Goal: Use online tool/utility: Utilize a website feature to perform a specific function

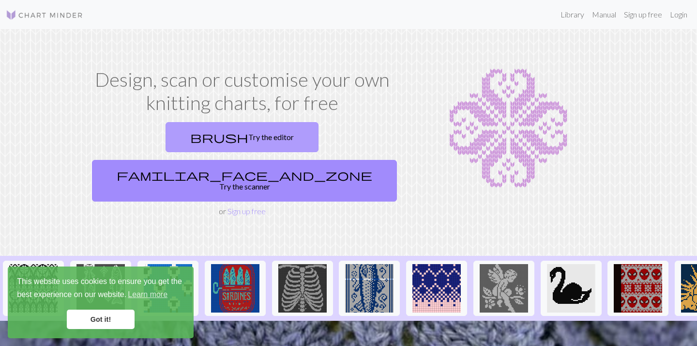
click at [190, 137] on link "brush Try the editor" at bounding box center [242, 137] width 153 height 30
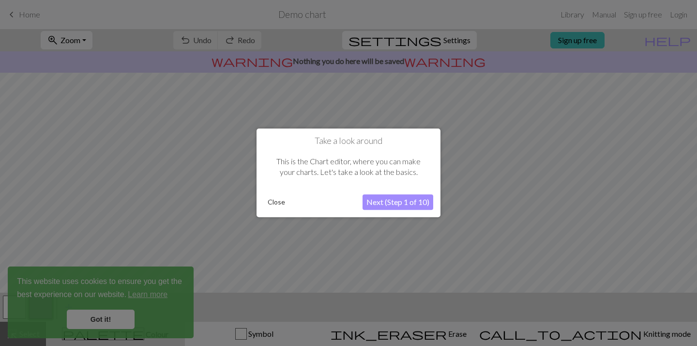
click at [371, 206] on button "Next (Step 1 of 10)" at bounding box center [398, 202] width 71 height 15
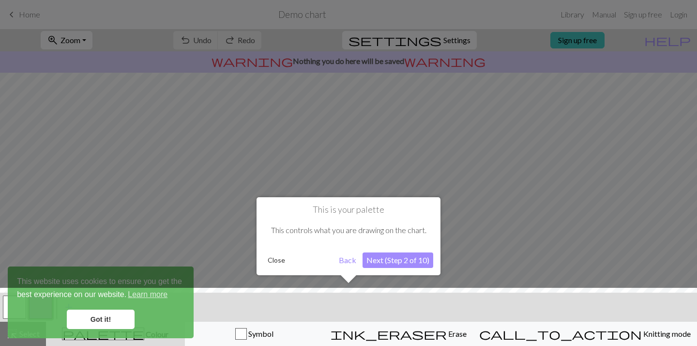
click at [381, 260] on button "Next (Step 2 of 10)" at bounding box center [398, 259] width 71 height 15
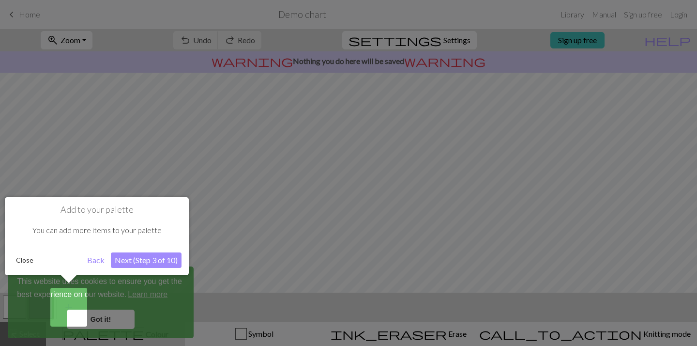
click at [173, 260] on button "Next (Step 3 of 10)" at bounding box center [146, 259] width 71 height 15
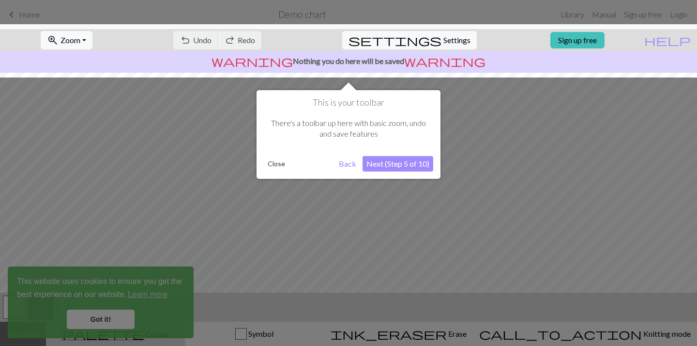
click at [406, 158] on button "Next (Step 5 of 10)" at bounding box center [398, 163] width 71 height 15
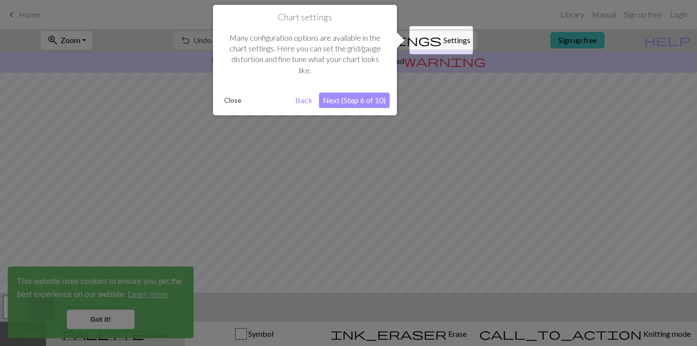
click at [349, 96] on button "Next (Step 6 of 10)" at bounding box center [354, 99] width 71 height 15
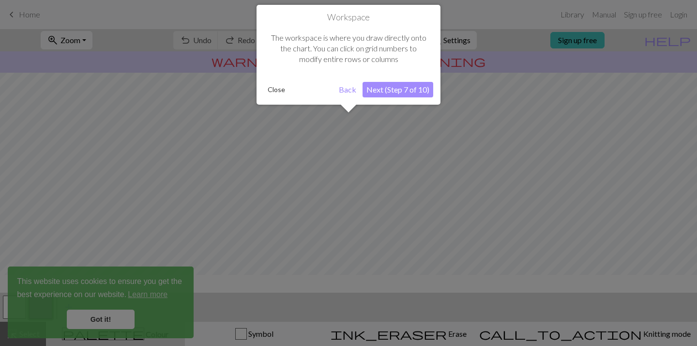
scroll to position [58, 0]
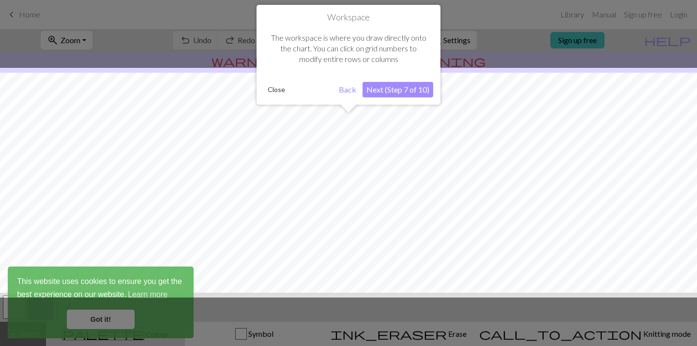
click at [386, 92] on button "Next (Step 7 of 10)" at bounding box center [398, 89] width 71 height 15
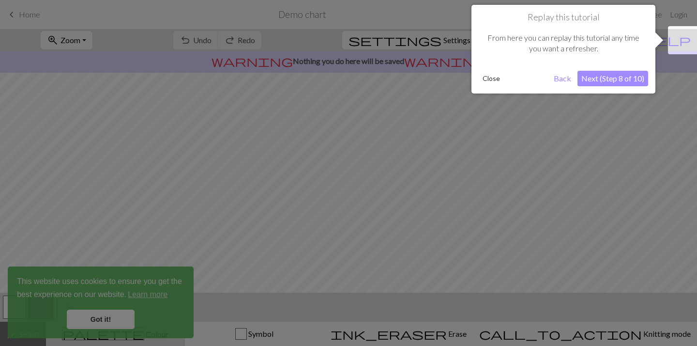
click at [588, 84] on button "Next (Step 8 of 10)" at bounding box center [613, 78] width 71 height 15
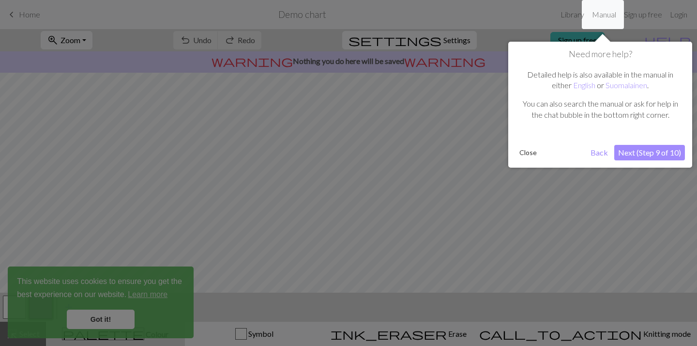
click at [633, 152] on button "Next (Step 9 of 10)" at bounding box center [650, 152] width 71 height 15
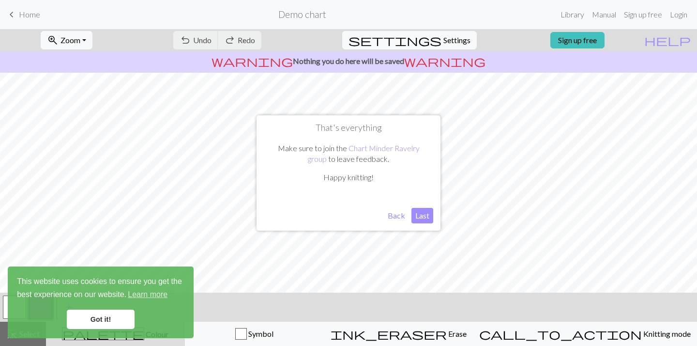
click at [396, 213] on button "Back" at bounding box center [396, 215] width 25 height 15
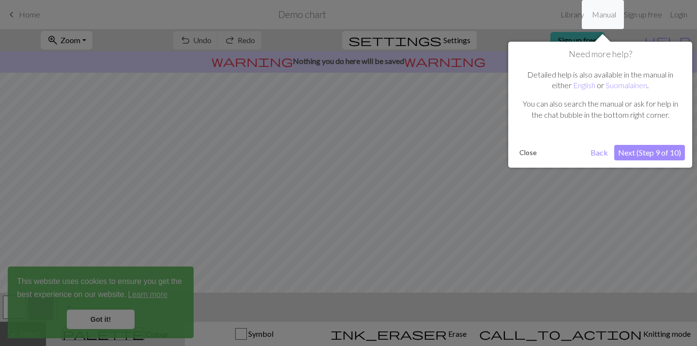
click at [645, 149] on button "Next (Step 9 of 10)" at bounding box center [650, 152] width 71 height 15
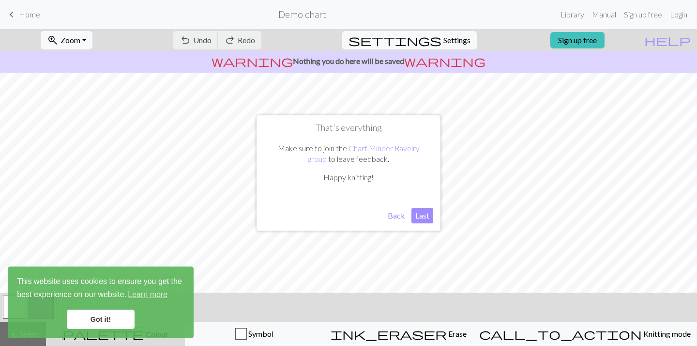
click at [418, 221] on button "Last" at bounding box center [423, 215] width 22 height 15
click at [254, 33] on div "undo Undo Undo redo Redo Redo" at bounding box center [217, 40] width 103 height 22
click at [93, 317] on link "Got it!" at bounding box center [101, 318] width 68 height 19
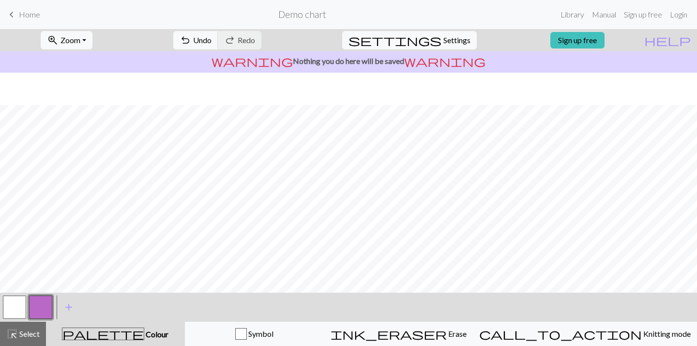
scroll to position [134, 0]
click at [12, 316] on button "button" at bounding box center [14, 306] width 23 height 23
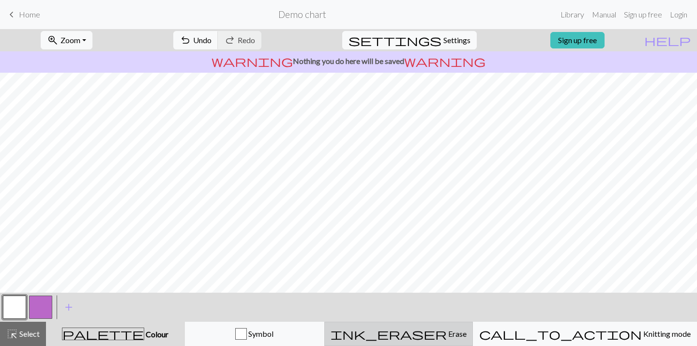
click at [452, 330] on span "Erase" at bounding box center [457, 333] width 20 height 9
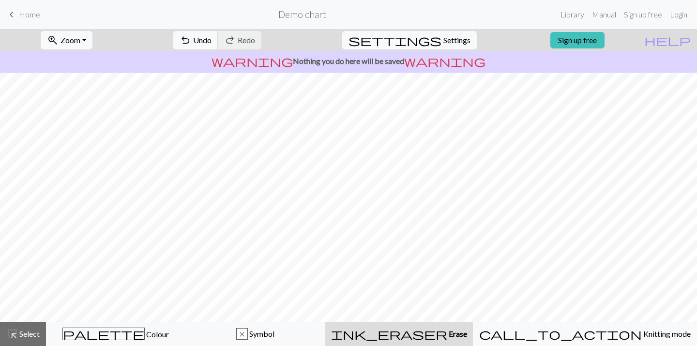
scroll to position [105, 0]
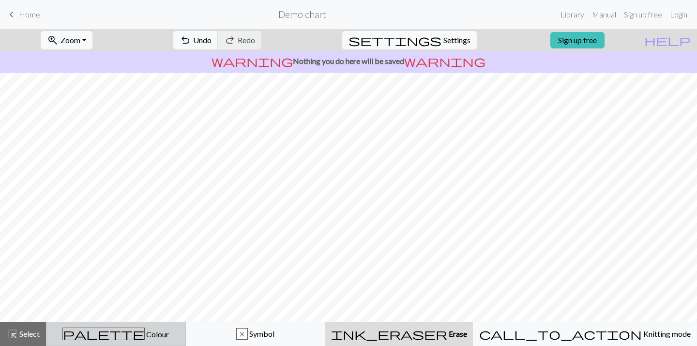
click at [156, 327] on div "palette Colour Colour" at bounding box center [115, 333] width 127 height 13
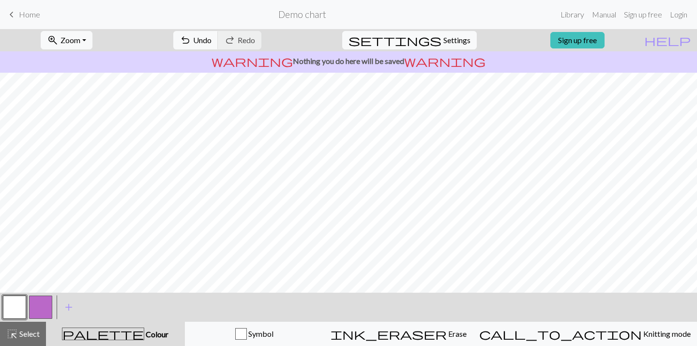
click at [19, 310] on button "button" at bounding box center [14, 306] width 23 height 23
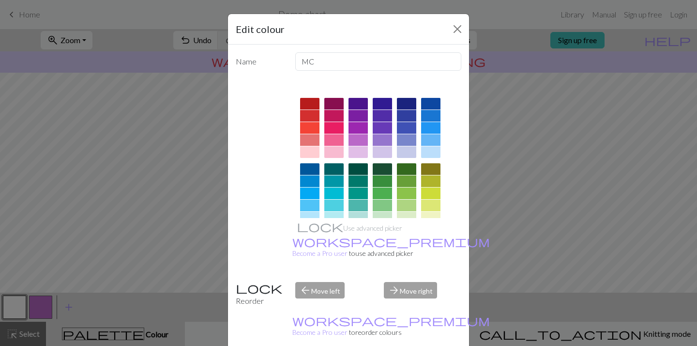
click at [217, 185] on div "Edit colour Name MC Use advanced picker workspace_premium Become a Pro user to …" at bounding box center [348, 173] width 697 height 346
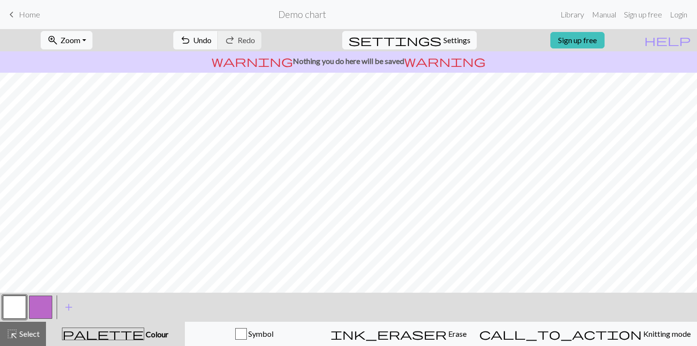
scroll to position [0, 0]
click at [449, 37] on span "Settings" at bounding box center [457, 40] width 27 height 12
select select "aran"
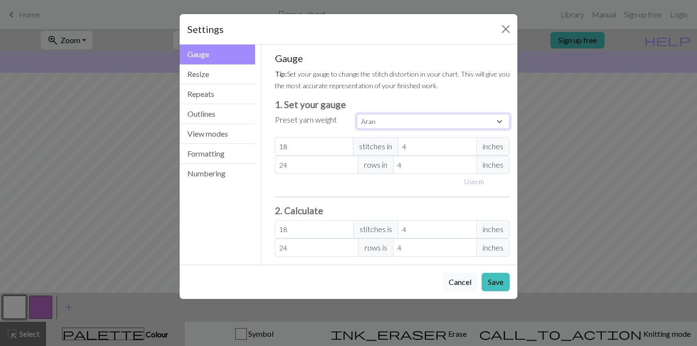
click at [397, 123] on select "Custom Square Lace Light Fingering Fingering Sport Double knit Worsted Aran Bul…" at bounding box center [433, 121] width 153 height 15
click at [357, 114] on select "Custom Square Lace Light Fingering Fingering Sport Double knit Worsted Aran Bul…" at bounding box center [433, 121] width 153 height 15
click at [225, 68] on button "Resize" at bounding box center [218, 74] width 76 height 20
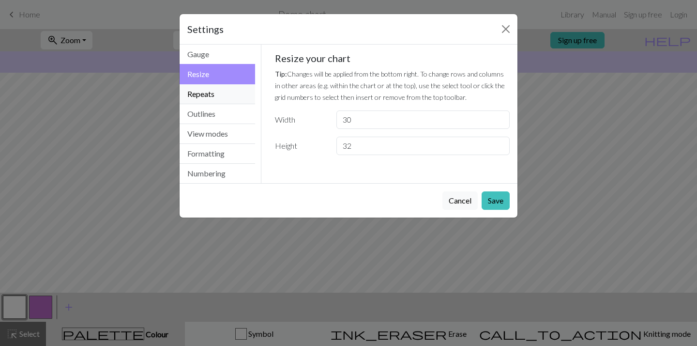
click at [243, 99] on button "Repeats" at bounding box center [218, 94] width 76 height 20
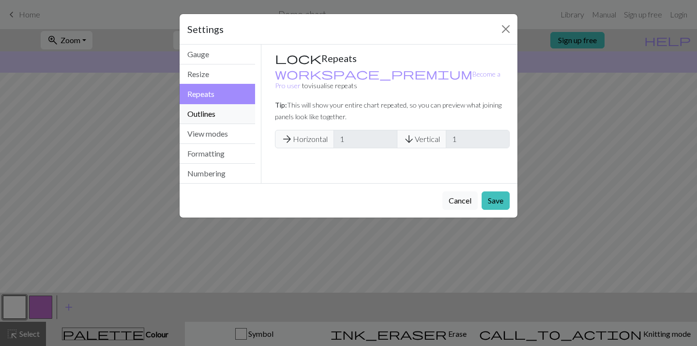
click at [242, 107] on button "Outlines" at bounding box center [218, 114] width 76 height 20
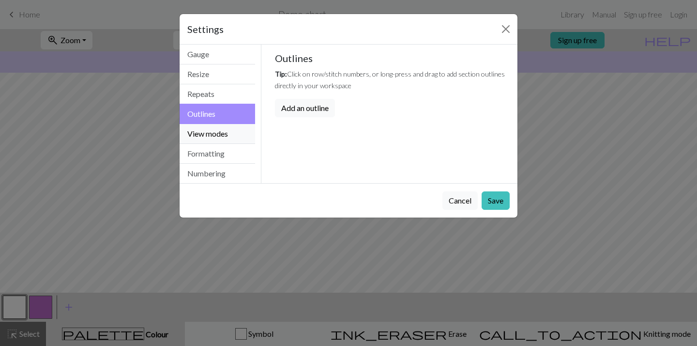
click at [237, 127] on button "View modes" at bounding box center [218, 134] width 76 height 20
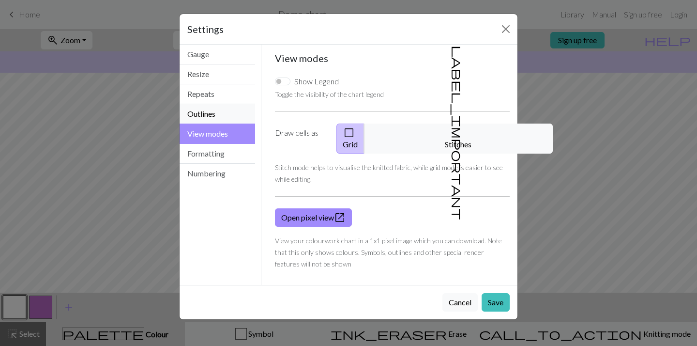
click at [232, 119] on button "Outlines" at bounding box center [218, 114] width 76 height 20
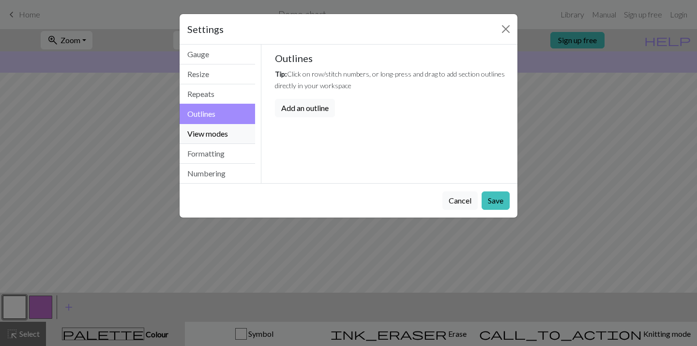
click at [235, 130] on button "View modes" at bounding box center [218, 134] width 76 height 20
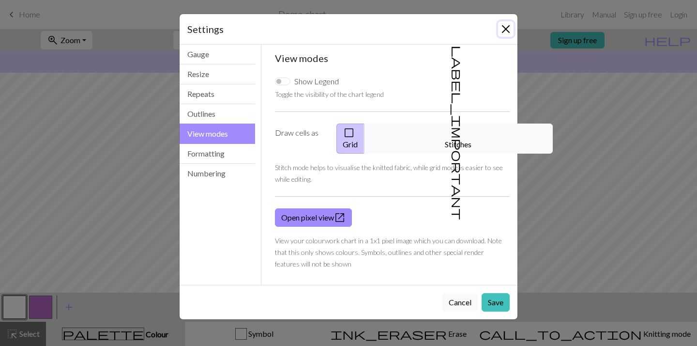
click at [506, 25] on button "Close" at bounding box center [505, 28] width 15 height 15
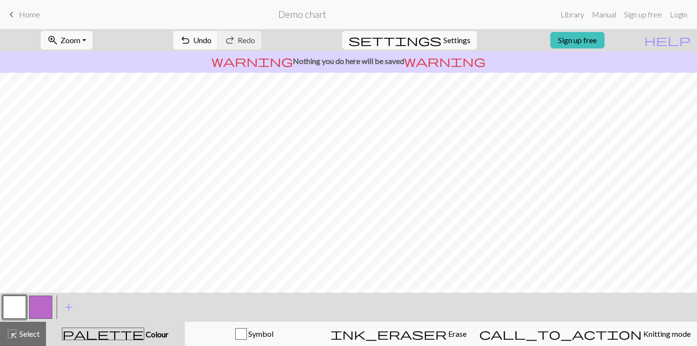
scroll to position [134, 0]
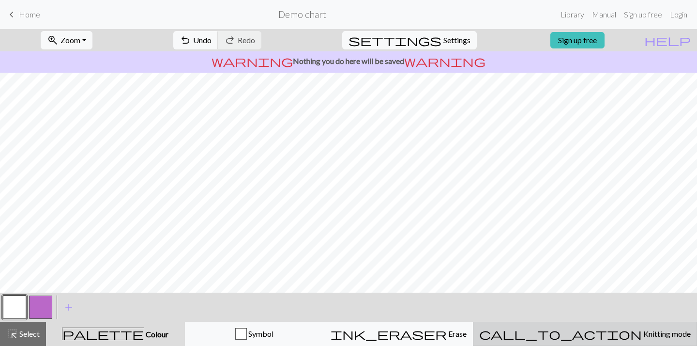
click at [597, 340] on button "call_to_action Knitting mode Knitting mode" at bounding box center [585, 334] width 224 height 24
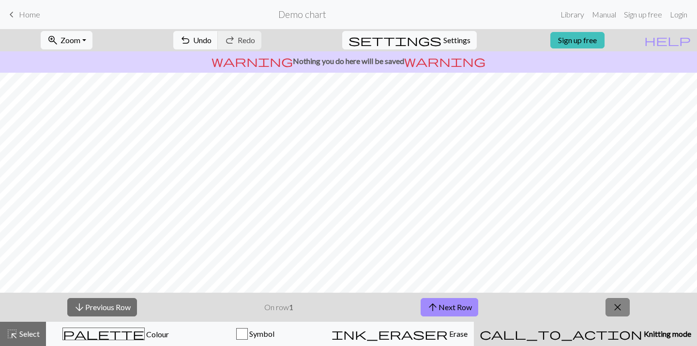
click at [617, 306] on span "close" at bounding box center [618, 307] width 12 height 14
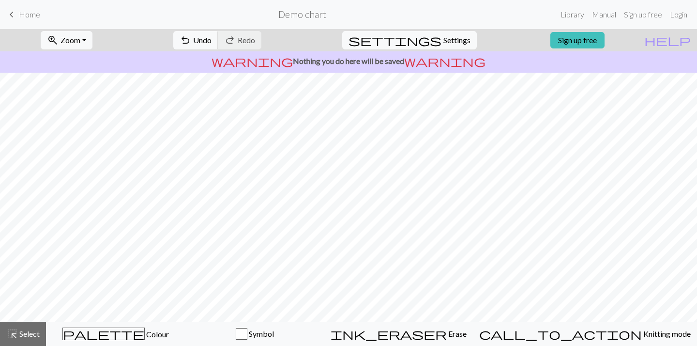
click at [300, 15] on h2 "Demo chart" at bounding box center [302, 14] width 48 height 11
click at [27, 17] on span "Home" at bounding box center [29, 14] width 21 height 9
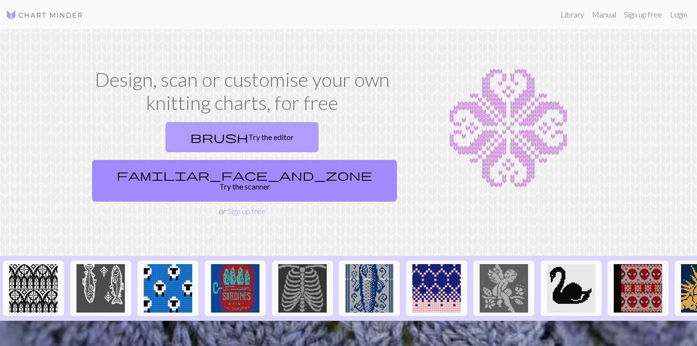
click at [191, 141] on link "brush Try the editor" at bounding box center [242, 137] width 153 height 30
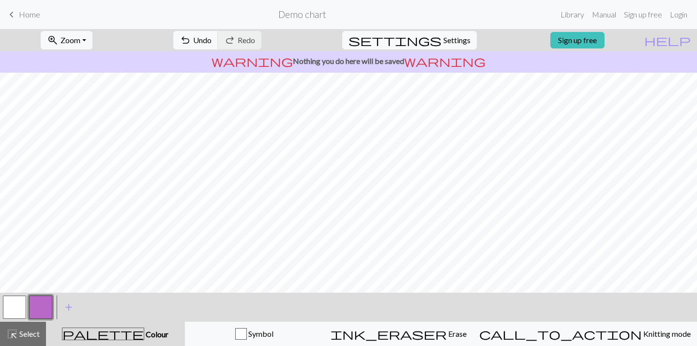
click at [308, 17] on h2 "Demo chart" at bounding box center [302, 14] width 48 height 11
click at [597, 15] on link "Manual" at bounding box center [604, 14] width 32 height 19
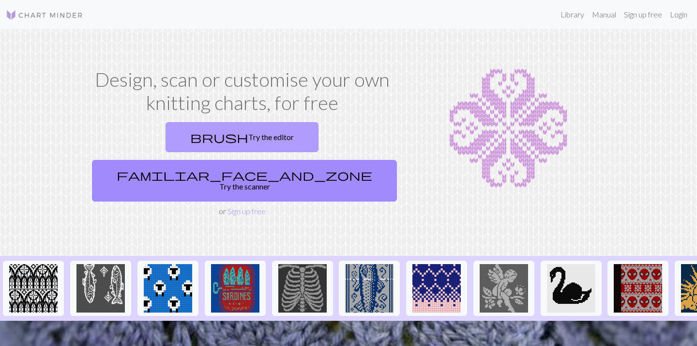
click at [198, 139] on link "brush Try the editor" at bounding box center [242, 137] width 153 height 30
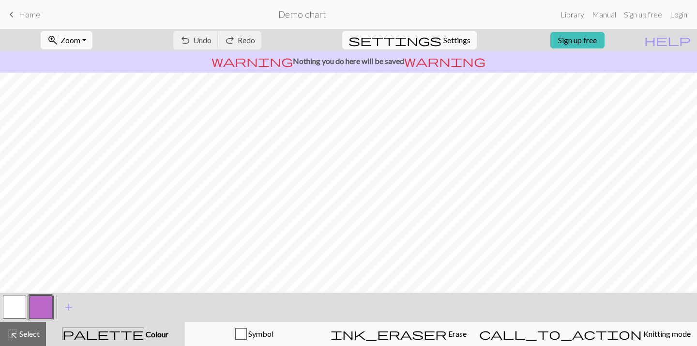
click at [446, 38] on span "Settings" at bounding box center [457, 40] width 27 height 12
select select "aran"
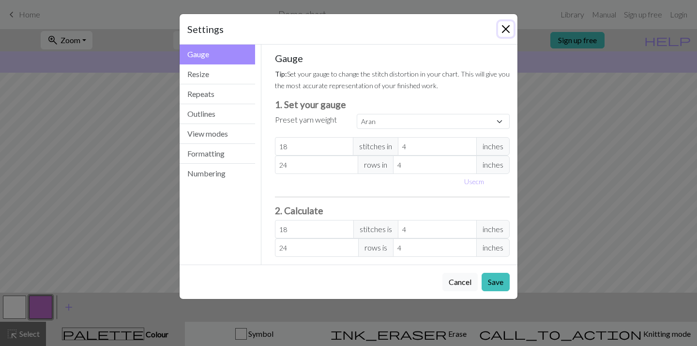
click at [505, 30] on button "Close" at bounding box center [505, 28] width 15 height 15
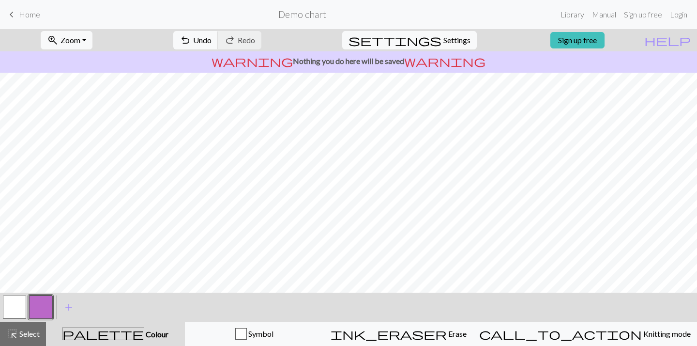
click at [18, 307] on button "button" at bounding box center [14, 306] width 23 height 23
click at [445, 37] on span "Settings" at bounding box center [457, 40] width 27 height 12
select select "aran"
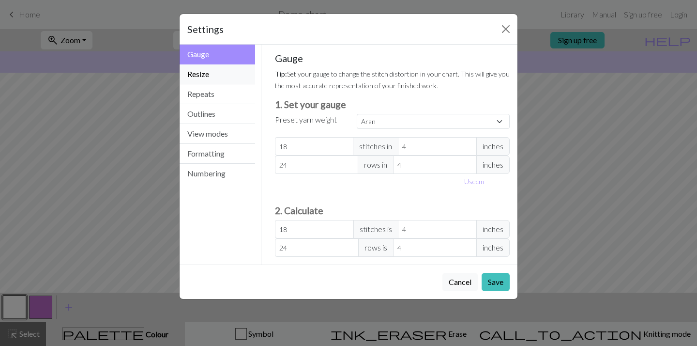
click at [232, 79] on button "Resize" at bounding box center [218, 74] width 76 height 20
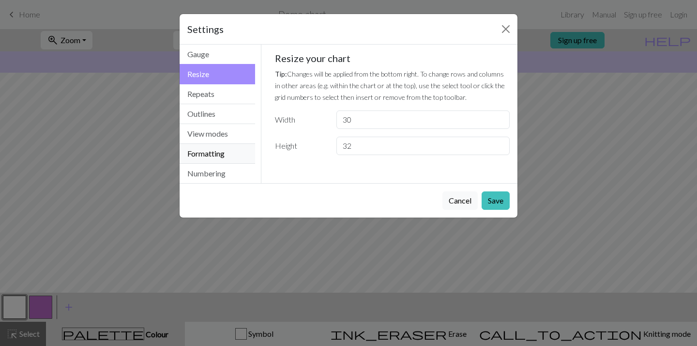
click at [237, 144] on button "Formatting" at bounding box center [218, 154] width 76 height 20
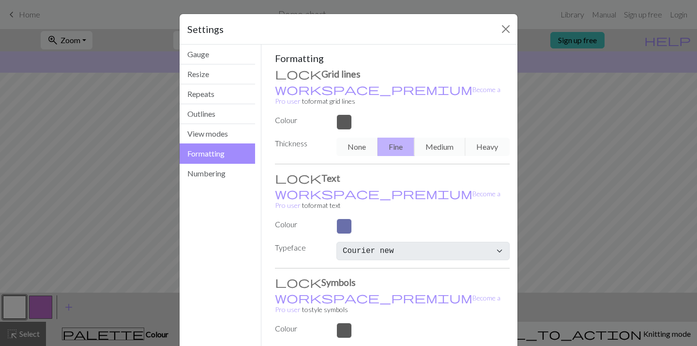
scroll to position [24, 0]
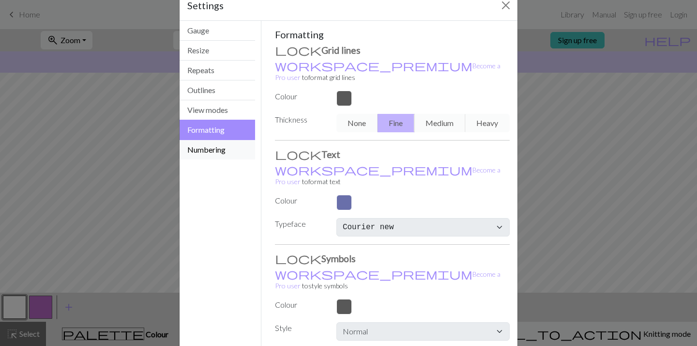
click at [236, 154] on button "Numbering" at bounding box center [218, 149] width 76 height 19
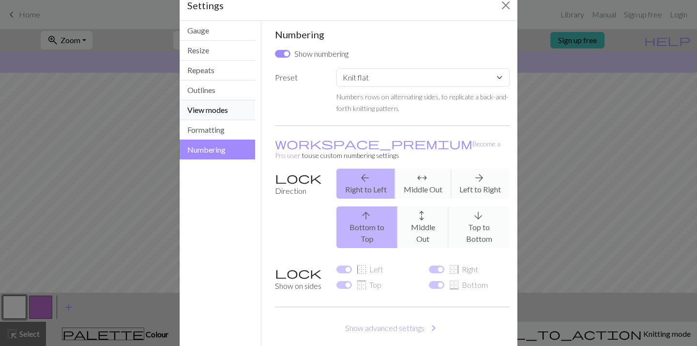
click at [221, 110] on button "View modes" at bounding box center [218, 110] width 76 height 20
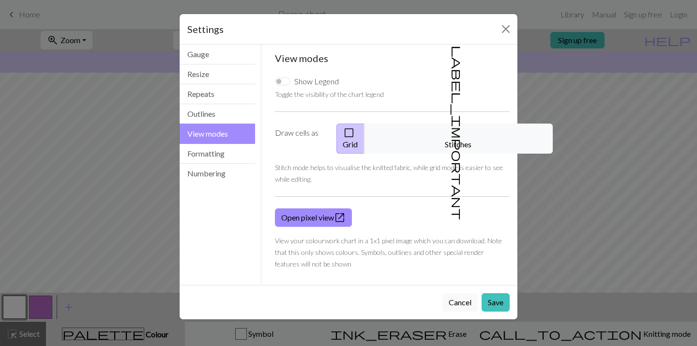
scroll to position [0, 0]
click at [499, 25] on button "Close" at bounding box center [505, 28] width 15 height 15
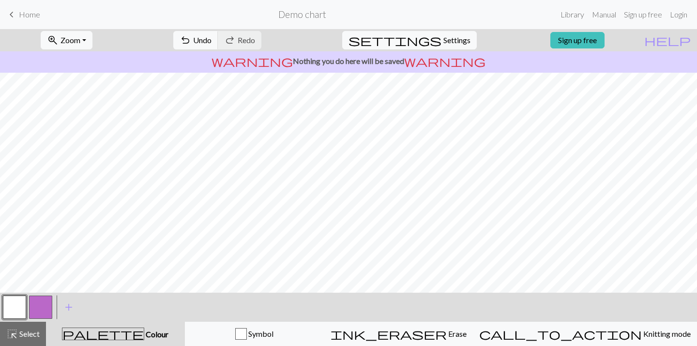
click at [43, 305] on button "button" at bounding box center [40, 306] width 23 height 23
click at [144, 334] on span "Colour" at bounding box center [156, 333] width 24 height 9
click at [28, 338] on span "Select" at bounding box center [29, 333] width 22 height 9
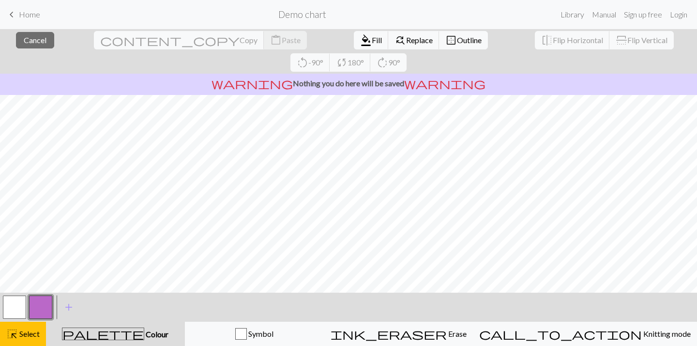
click at [42, 298] on button "button" at bounding box center [40, 306] width 23 height 23
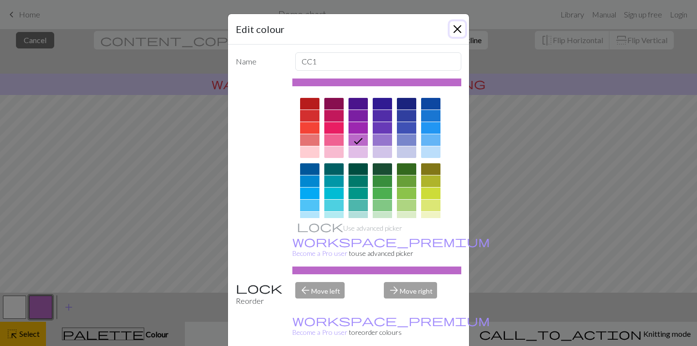
click at [457, 28] on button "Close" at bounding box center [457, 28] width 15 height 15
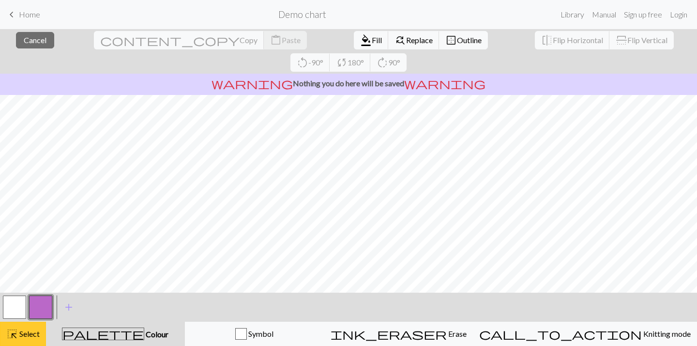
click at [38, 334] on span "Select" at bounding box center [29, 333] width 22 height 9
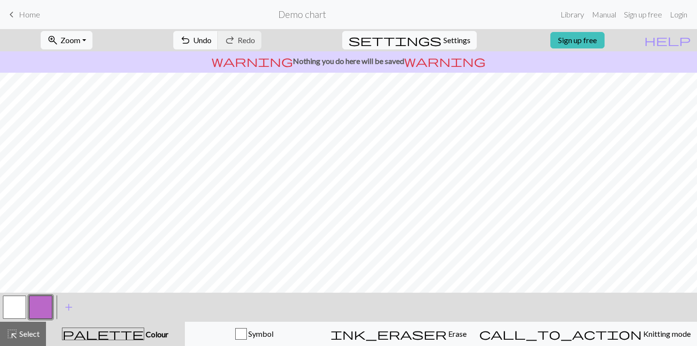
click at [105, 335] on div "palette Colour Colour" at bounding box center [115, 333] width 127 height 13
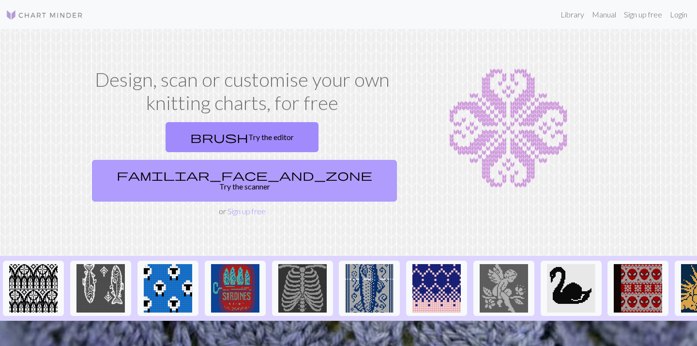
click at [279, 160] on link "familiar_face_and_zone Try the scanner" at bounding box center [244, 181] width 305 height 42
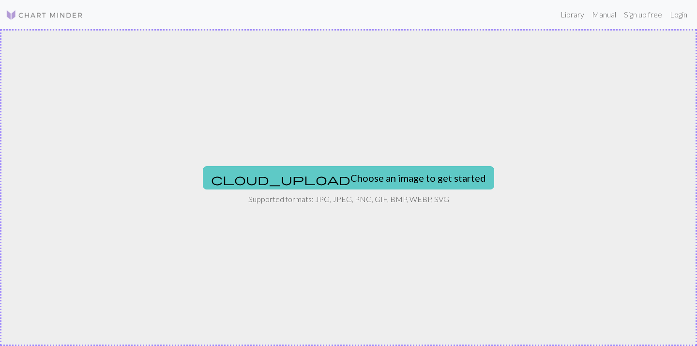
click at [313, 173] on button "cloud_upload Choose an image to get started" at bounding box center [349, 177] width 292 height 23
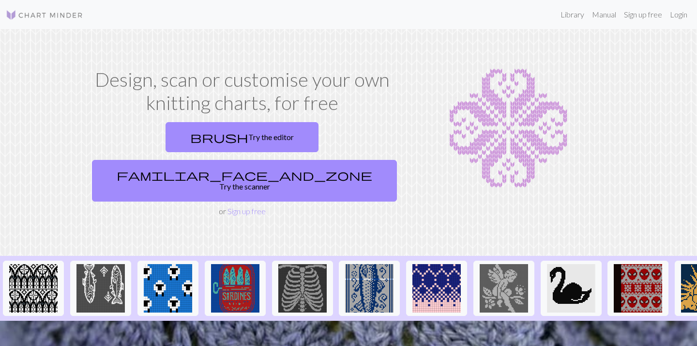
scroll to position [165, 0]
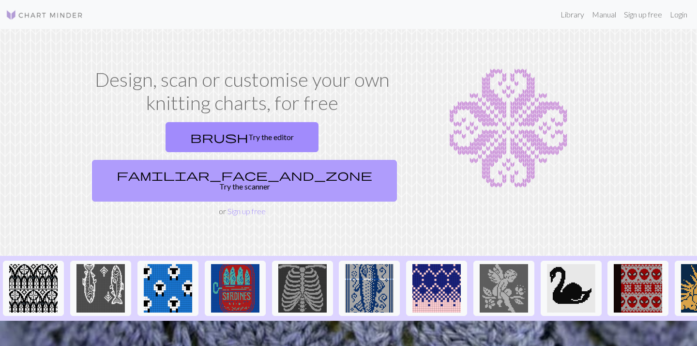
click at [303, 160] on link "familiar_face_and_zone Try the scanner" at bounding box center [244, 181] width 305 height 42
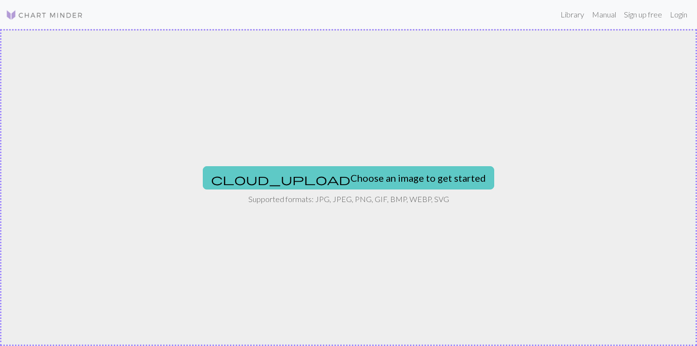
click at [324, 178] on button "cloud_upload Choose an image to get started" at bounding box center [349, 177] width 292 height 23
click at [368, 167] on button "cloud_upload Choose an image to get started" at bounding box center [349, 177] width 292 height 23
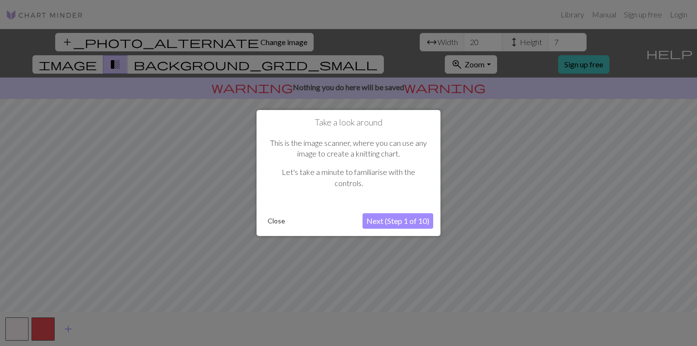
click at [272, 223] on button "Close" at bounding box center [276, 221] width 25 height 15
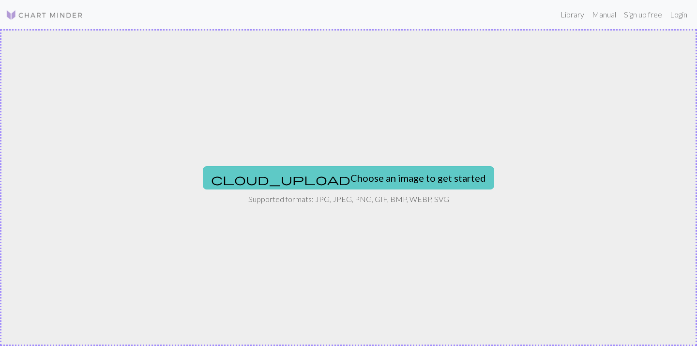
click at [313, 184] on button "cloud_upload Choose an image to get started" at bounding box center [349, 177] width 292 height 23
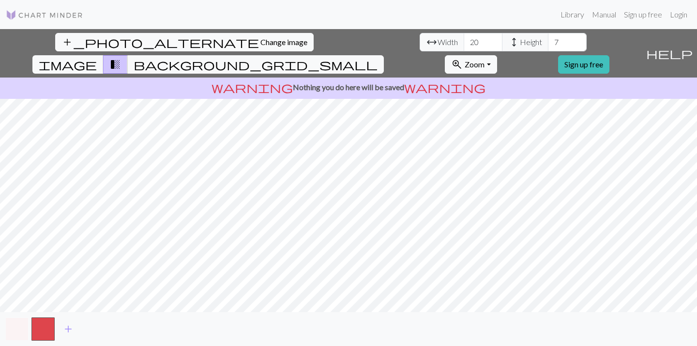
click at [27, 318] on div "add_photo_alternate Change image arrow_range Width 20 height Height 7 image tra…" at bounding box center [348, 187] width 697 height 317
click at [384, 55] on button "background_grid_small" at bounding box center [255, 64] width 257 height 18
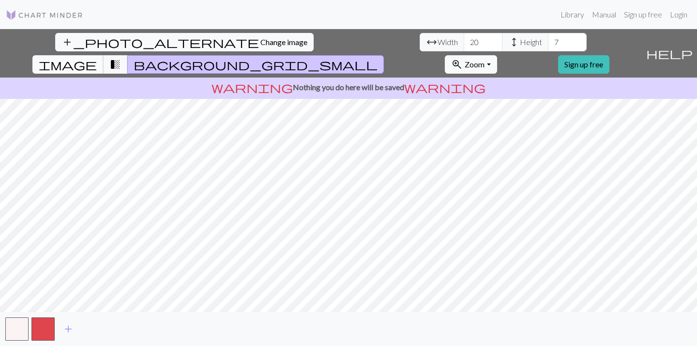
click at [97, 58] on span "image" at bounding box center [68, 65] width 58 height 14
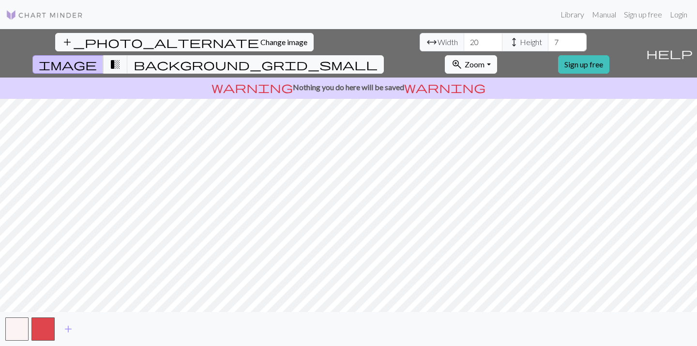
click at [463, 58] on span "zoom_in" at bounding box center [457, 65] width 12 height 14
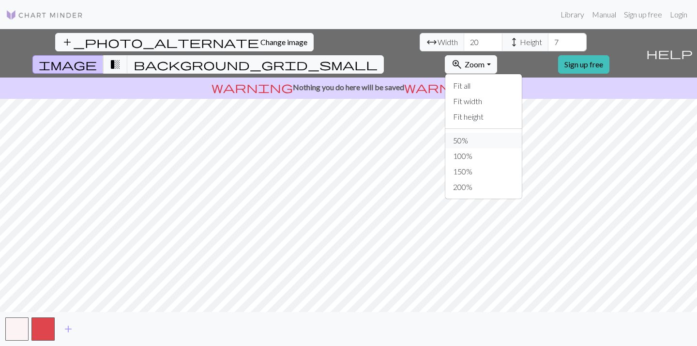
click at [522, 133] on button "50%" at bounding box center [484, 140] width 77 height 15
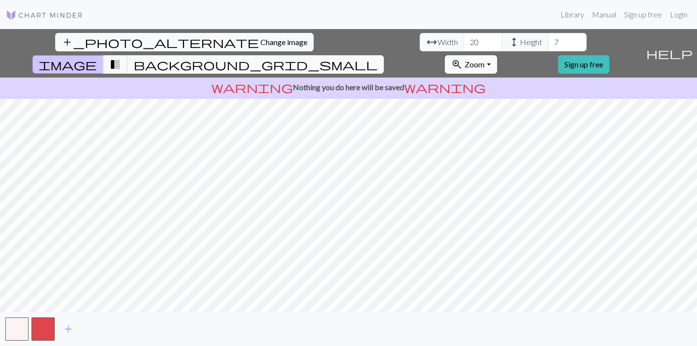
click at [485, 60] on span "Zoom" at bounding box center [475, 64] width 20 height 9
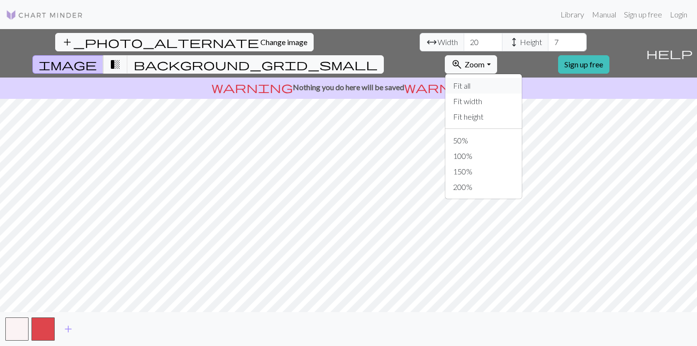
click at [522, 78] on button "Fit all" at bounding box center [484, 85] width 77 height 15
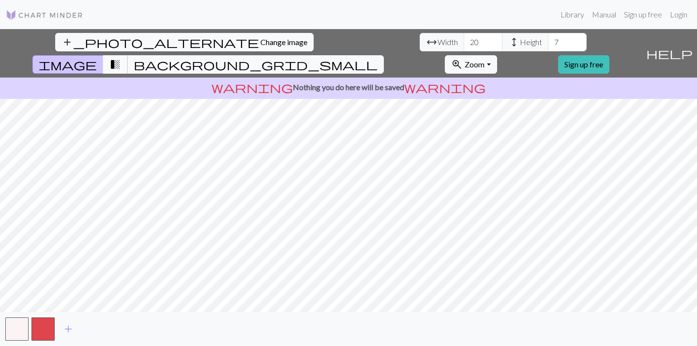
click at [121, 58] on span "transition_fade" at bounding box center [115, 65] width 12 height 14
click at [378, 58] on span "background_grid_small" at bounding box center [256, 65] width 244 height 14
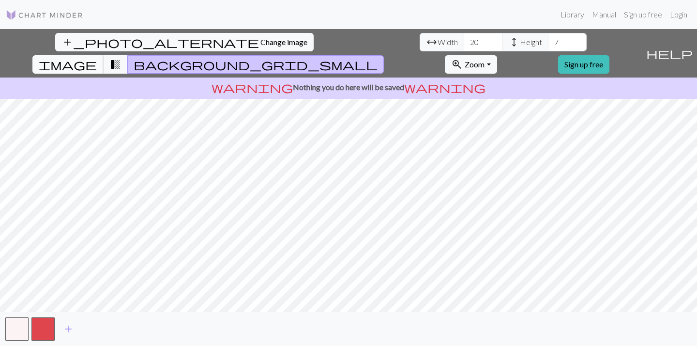
click at [97, 58] on span "image" at bounding box center [68, 65] width 58 height 14
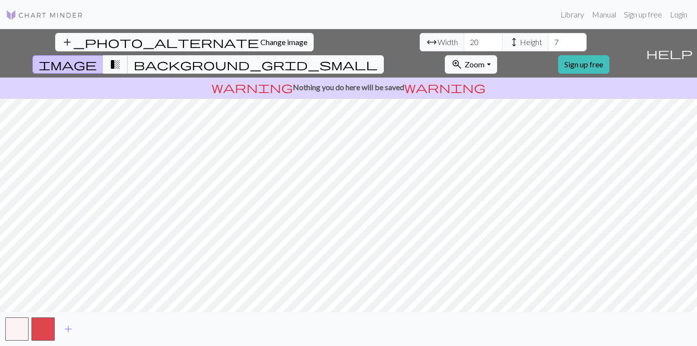
click at [121, 58] on span "transition_fade" at bounding box center [115, 65] width 12 height 14
click at [261, 43] on span "Change image" at bounding box center [284, 41] width 47 height 9
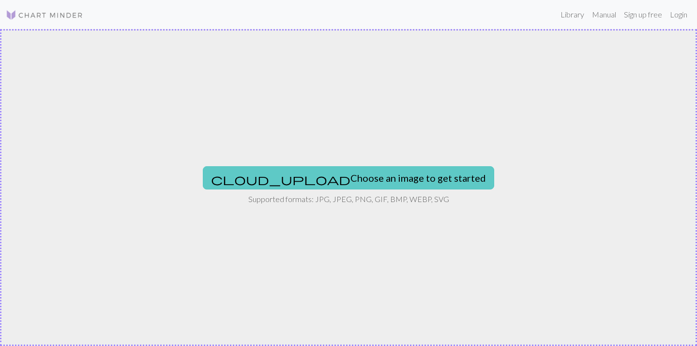
click at [344, 184] on button "cloud_upload Choose an image to get started" at bounding box center [349, 177] width 292 height 23
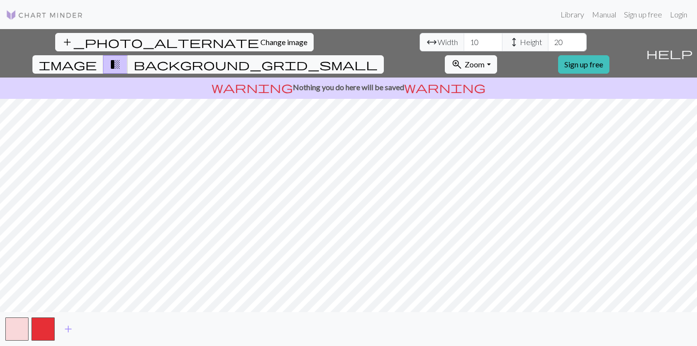
click at [357, 74] on div "add_photo_alternate Change image arrow_range Width 10 height Height 20 image tr…" at bounding box center [348, 187] width 697 height 317
click at [128, 55] on button "transition_fade" at bounding box center [115, 64] width 25 height 18
click at [378, 58] on span "background_grid_small" at bounding box center [256, 65] width 244 height 14
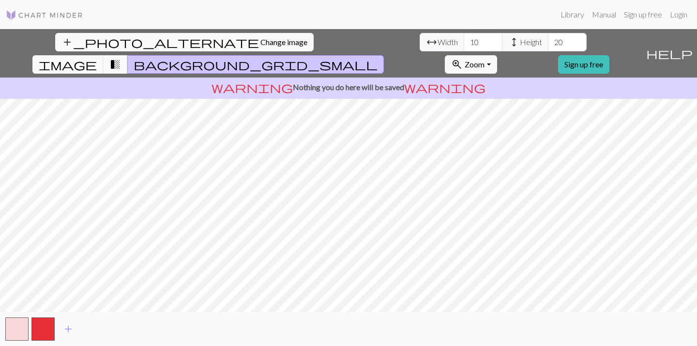
click at [121, 58] on span "transition_fade" at bounding box center [115, 65] width 12 height 14
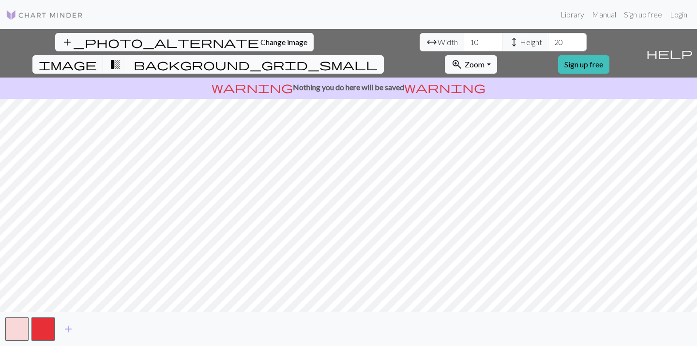
click at [378, 58] on span "background_grid_small" at bounding box center [256, 65] width 244 height 14
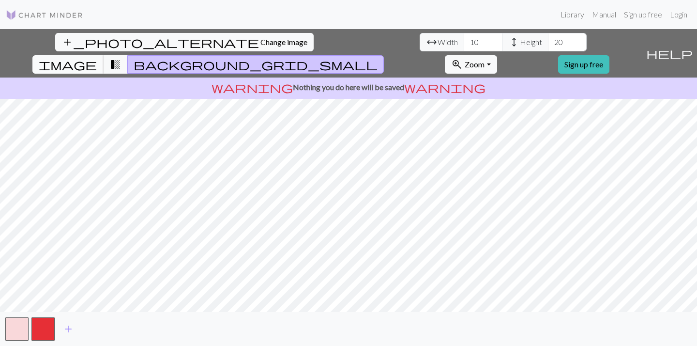
click at [97, 58] on span "image" at bounding box center [68, 65] width 58 height 14
